Goal: Communication & Community: Connect with others

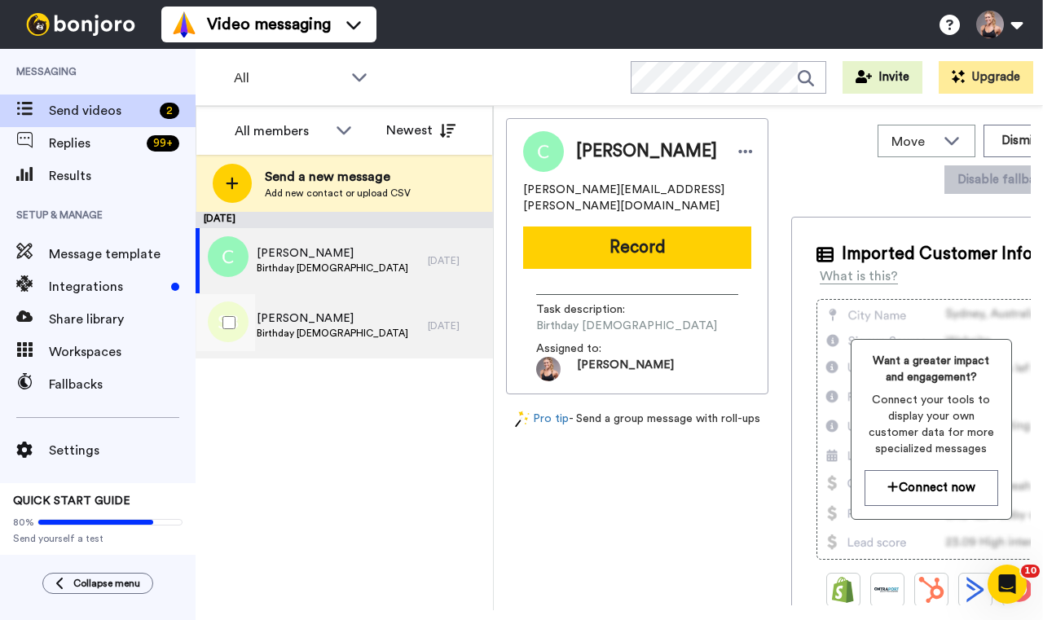
click at [372, 318] on span "[PERSON_NAME]" at bounding box center [333, 318] width 152 height 16
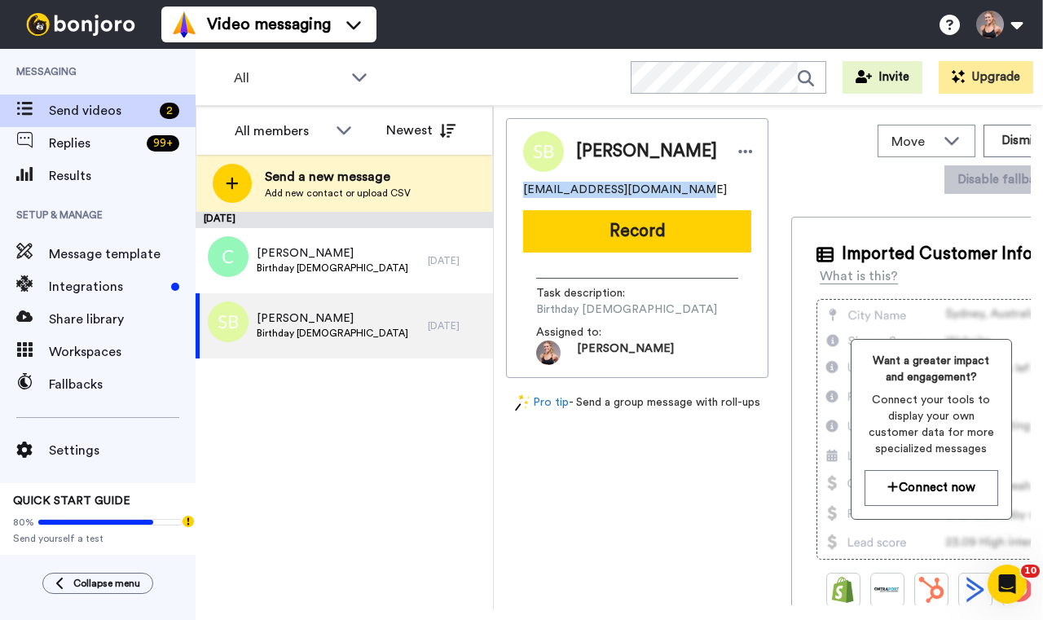
drag, startPoint x: 693, startPoint y: 195, endPoint x: 519, endPoint y: 187, distance: 174.5
click at [519, 188] on div "[PERSON_NAME] [EMAIL_ADDRESS][DOMAIN_NAME] Record Task description : Birthday […" at bounding box center [637, 248] width 262 height 260
copy span "[EMAIL_ADDRESS][DOMAIN_NAME]"
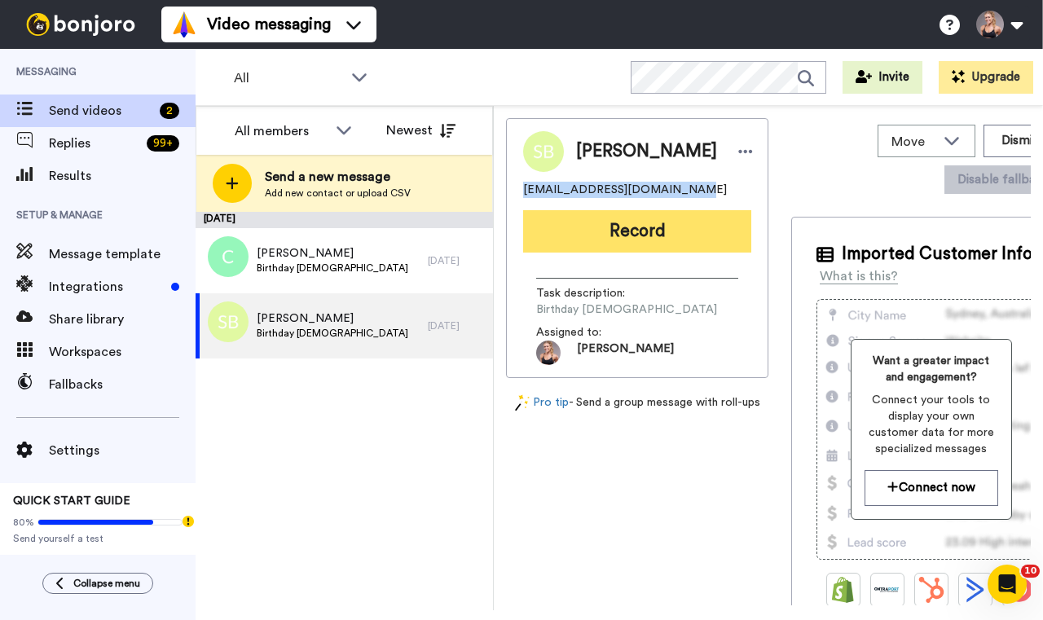
click at [579, 235] on button "Record" at bounding box center [637, 231] width 228 height 42
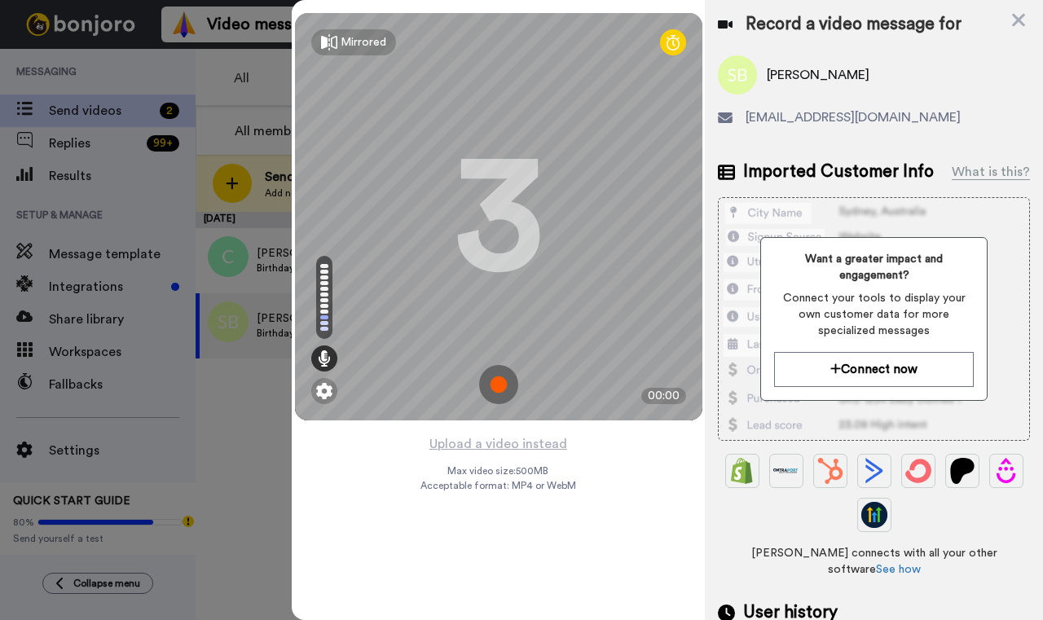
click at [496, 385] on img at bounding box center [498, 384] width 39 height 39
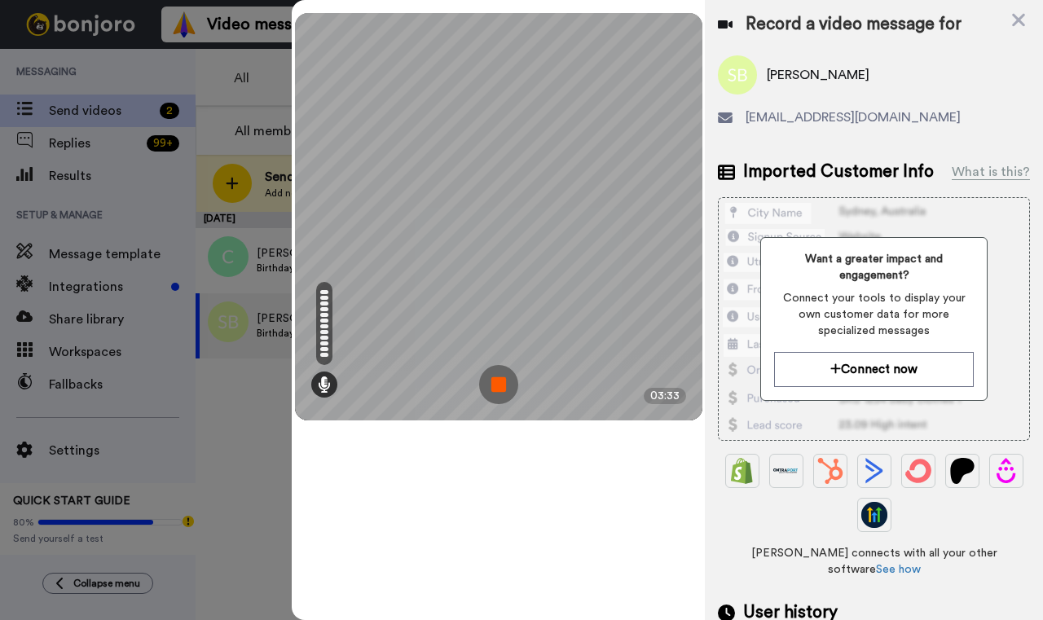
click at [500, 380] on img at bounding box center [498, 384] width 39 height 39
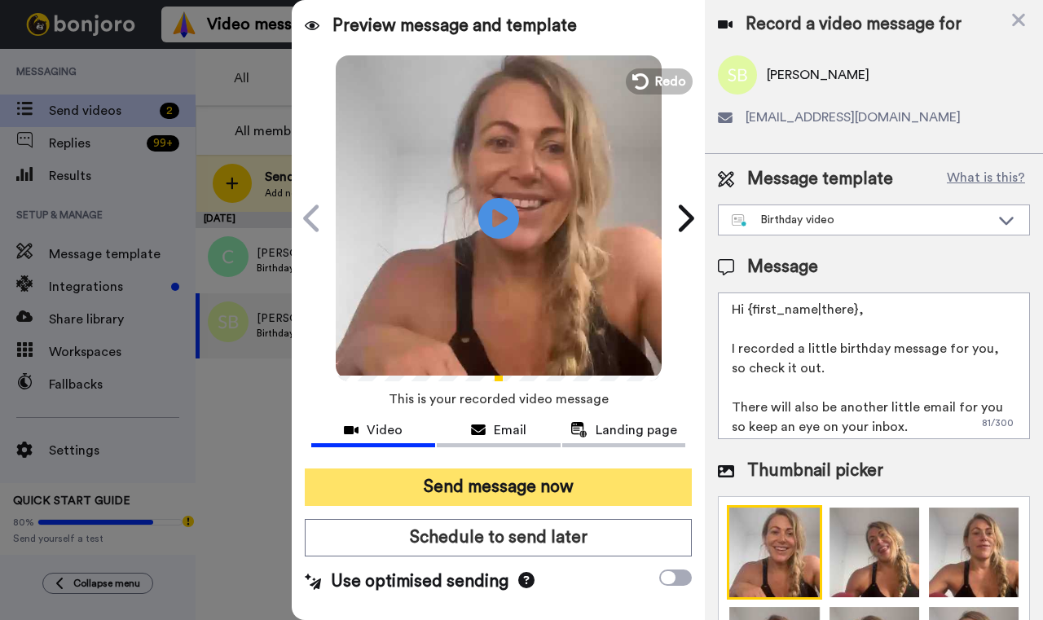
click at [491, 485] on button "Send message now" at bounding box center [498, 486] width 387 height 37
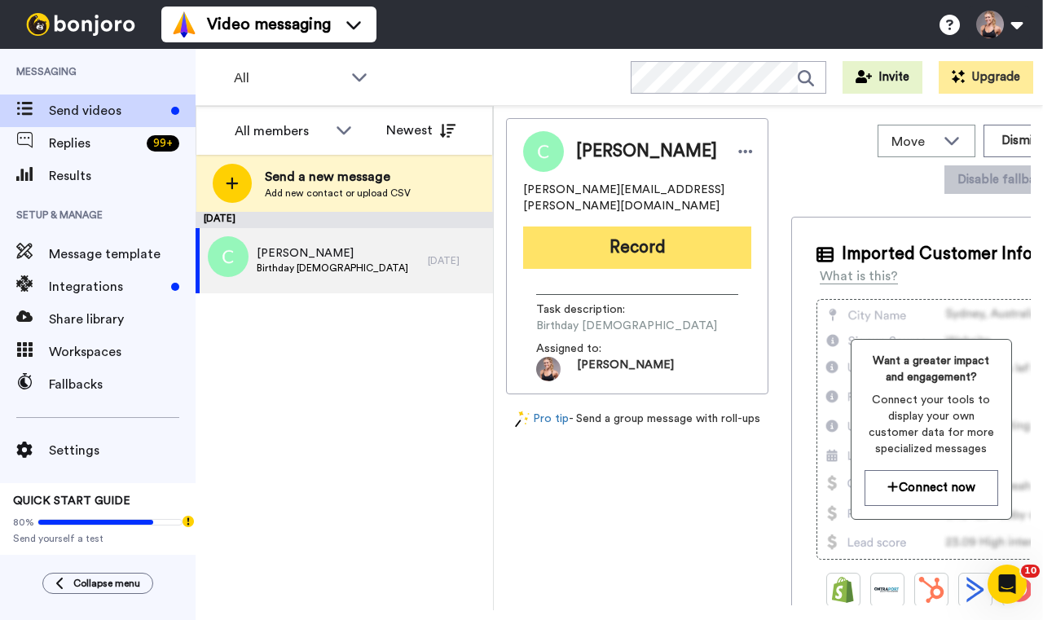
click at [603, 226] on button "Record" at bounding box center [637, 247] width 228 height 42
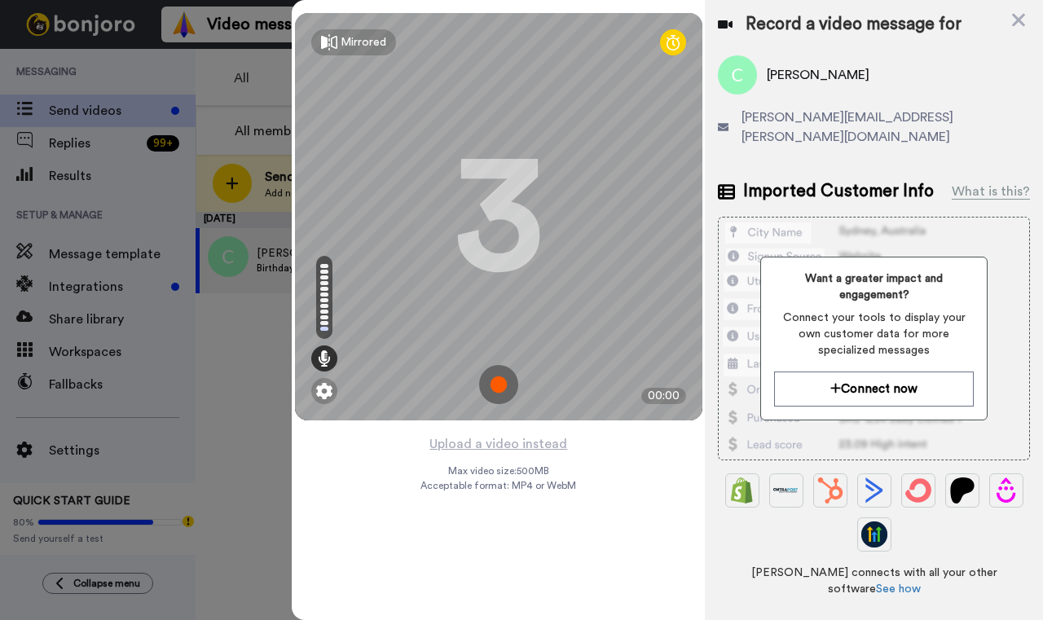
click at [498, 384] on img at bounding box center [498, 384] width 39 height 39
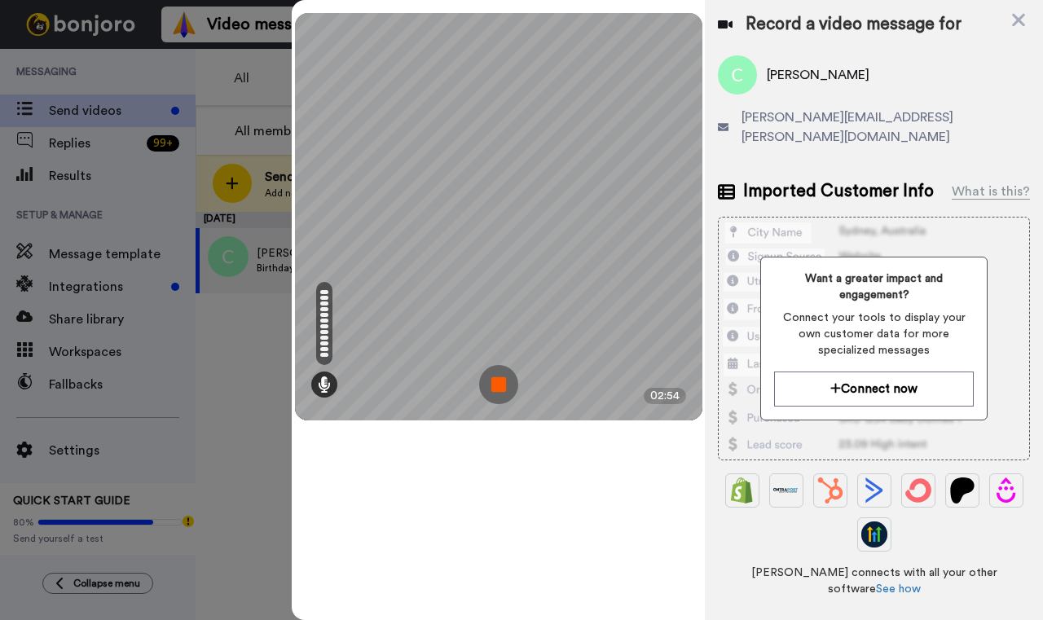
click at [499, 392] on img at bounding box center [498, 384] width 39 height 39
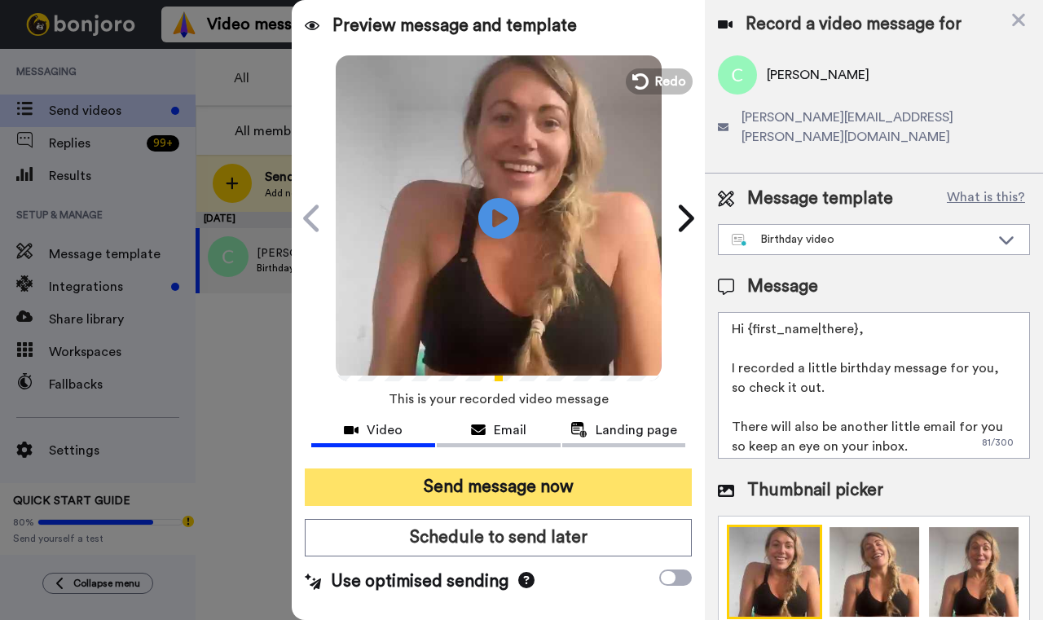
click at [471, 493] on button "Send message now" at bounding box center [498, 486] width 387 height 37
